Goal: Transaction & Acquisition: Purchase product/service

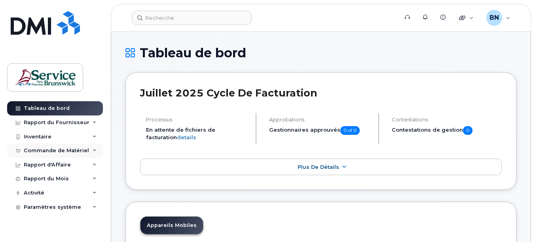
click at [52, 151] on div "Commande de Matériel" at bounding box center [56, 151] width 65 height 6
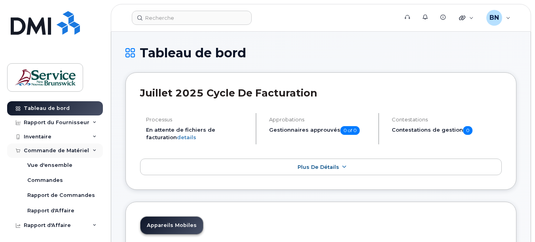
click at [56, 150] on div "Commande de Matériel" at bounding box center [56, 151] width 65 height 6
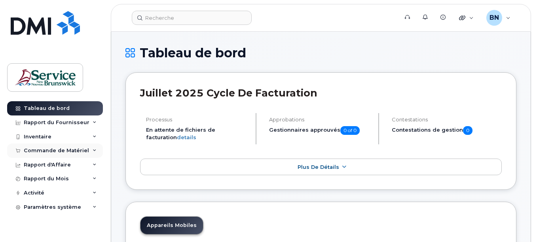
click at [56, 150] on div "Commande de Matériel" at bounding box center [56, 151] width 65 height 6
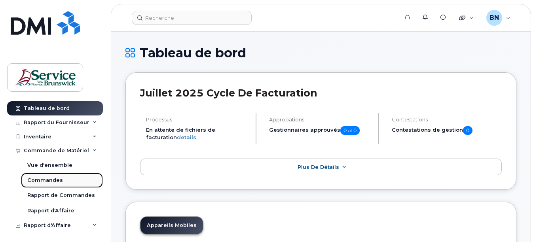
click at [57, 179] on div "Commandes" at bounding box center [45, 180] width 36 height 7
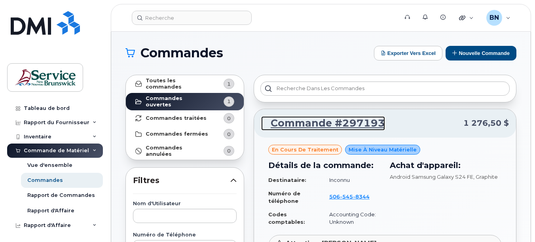
click at [354, 123] on link "Commande #297193" at bounding box center [323, 123] width 124 height 14
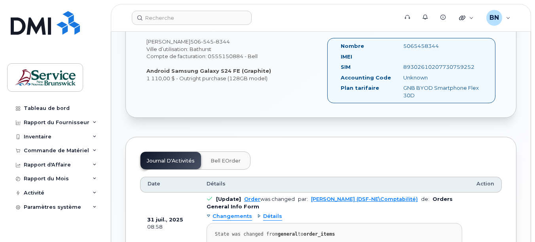
scroll to position [277, 0]
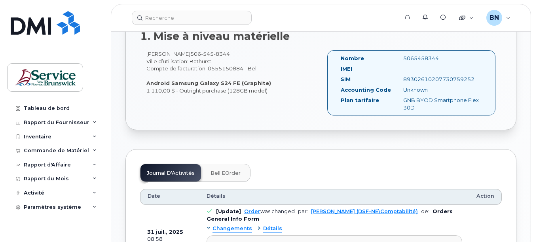
click at [230, 170] on span "Bell eOrder" at bounding box center [226, 173] width 30 height 6
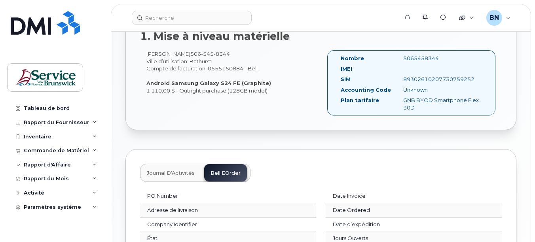
click at [171, 172] on button "Journal d'Activités" at bounding box center [170, 172] width 61 height 17
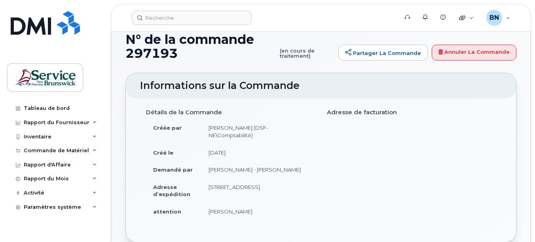
scroll to position [0, 0]
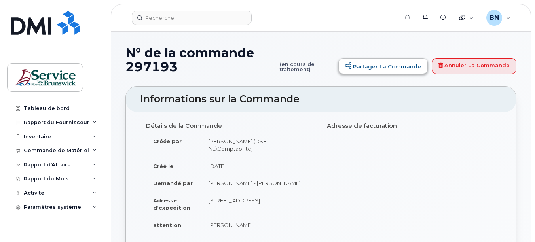
click at [374, 69] on link "Partager la commande" at bounding box center [382, 66] width 89 height 16
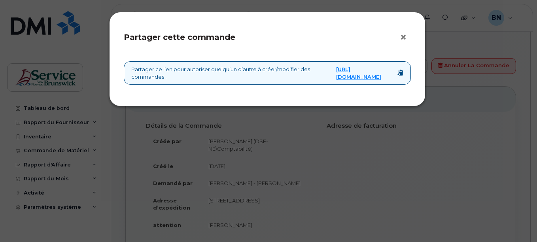
click at [402, 39] on button "×" at bounding box center [405, 38] width 11 height 12
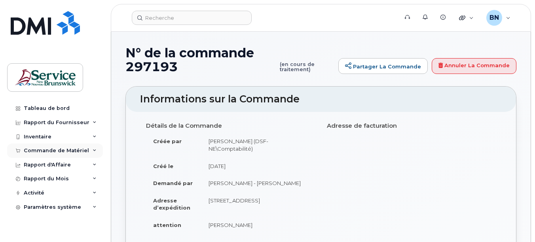
click at [49, 149] on div "Commande de Matériel" at bounding box center [56, 151] width 65 height 6
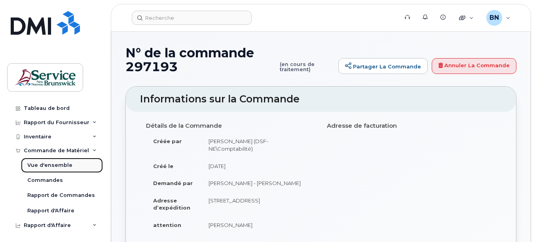
click at [54, 166] on div "Vue d'ensemble" at bounding box center [49, 165] width 45 height 7
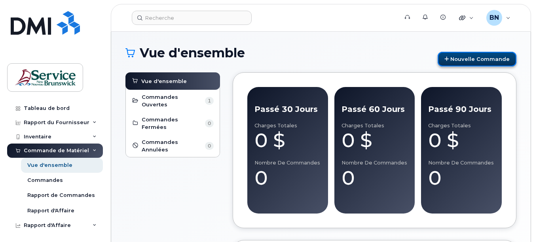
click at [463, 61] on link "Nouvelle commande" at bounding box center [477, 59] width 79 height 15
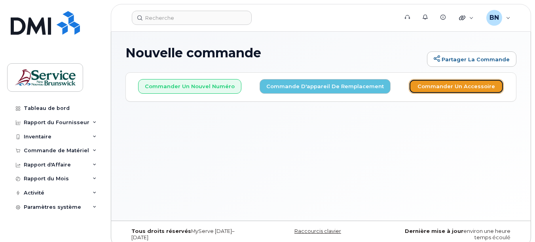
click at [459, 87] on button "Commander un accessoire" at bounding box center [456, 86] width 95 height 15
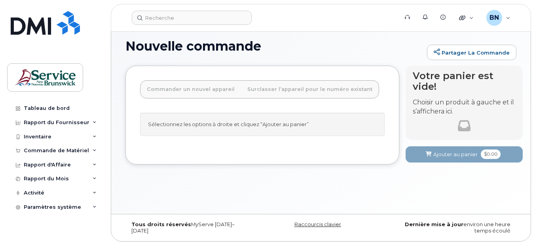
scroll to position [10, 0]
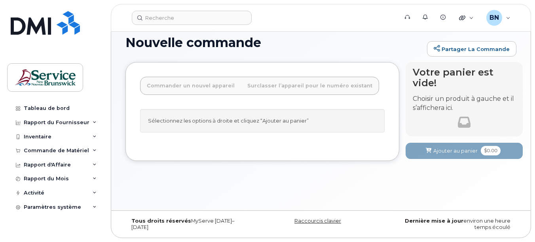
click at [467, 115] on div at bounding box center [464, 122] width 19 height 19
click at [442, 101] on p "Choisir un produit à gauche et il s’affichera ici." at bounding box center [464, 104] width 103 height 18
click at [286, 85] on link "Surclasser l’appareil pour le numéro existant" at bounding box center [310, 85] width 138 height 17
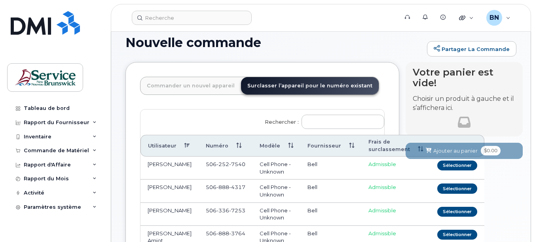
click at [215, 85] on link "Commander un nouvel appareil" at bounding box center [190, 85] width 101 height 17
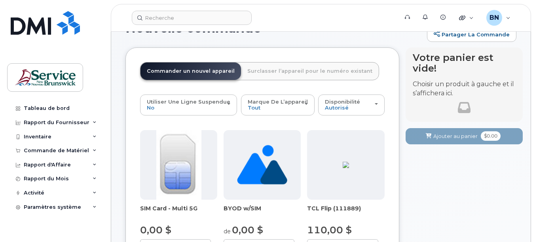
scroll to position [0, 0]
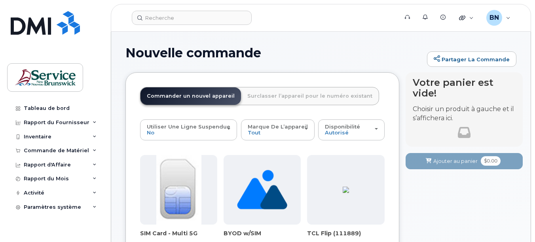
click at [316, 99] on link "Surclasser l’appareil pour le numéro existant" at bounding box center [310, 95] width 138 height 17
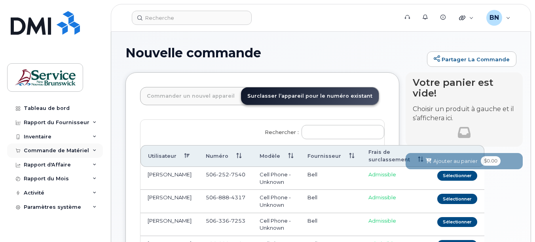
click at [68, 151] on div "Commande de Matériel" at bounding box center [56, 151] width 65 height 6
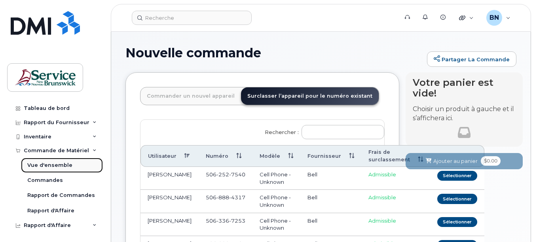
click at [59, 164] on div "Vue d'ensemble" at bounding box center [49, 165] width 45 height 7
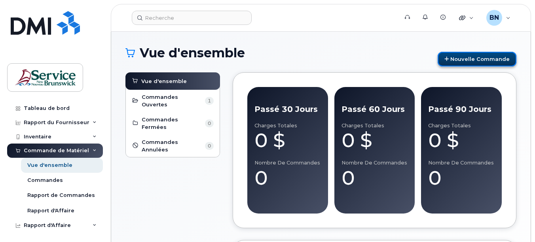
click at [478, 54] on link "Nouvelle commande" at bounding box center [477, 59] width 79 height 15
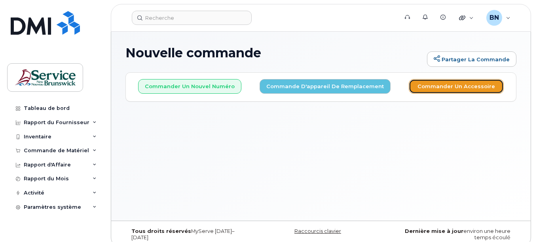
click at [440, 85] on button "Commander un accessoire" at bounding box center [456, 86] width 95 height 15
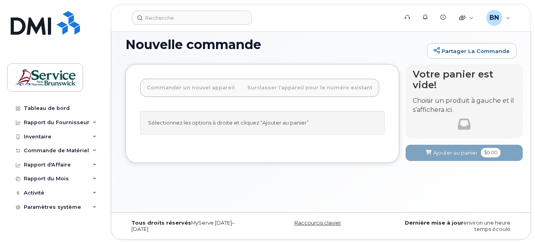
scroll to position [10, 0]
